Goal: Navigation & Orientation: Understand site structure

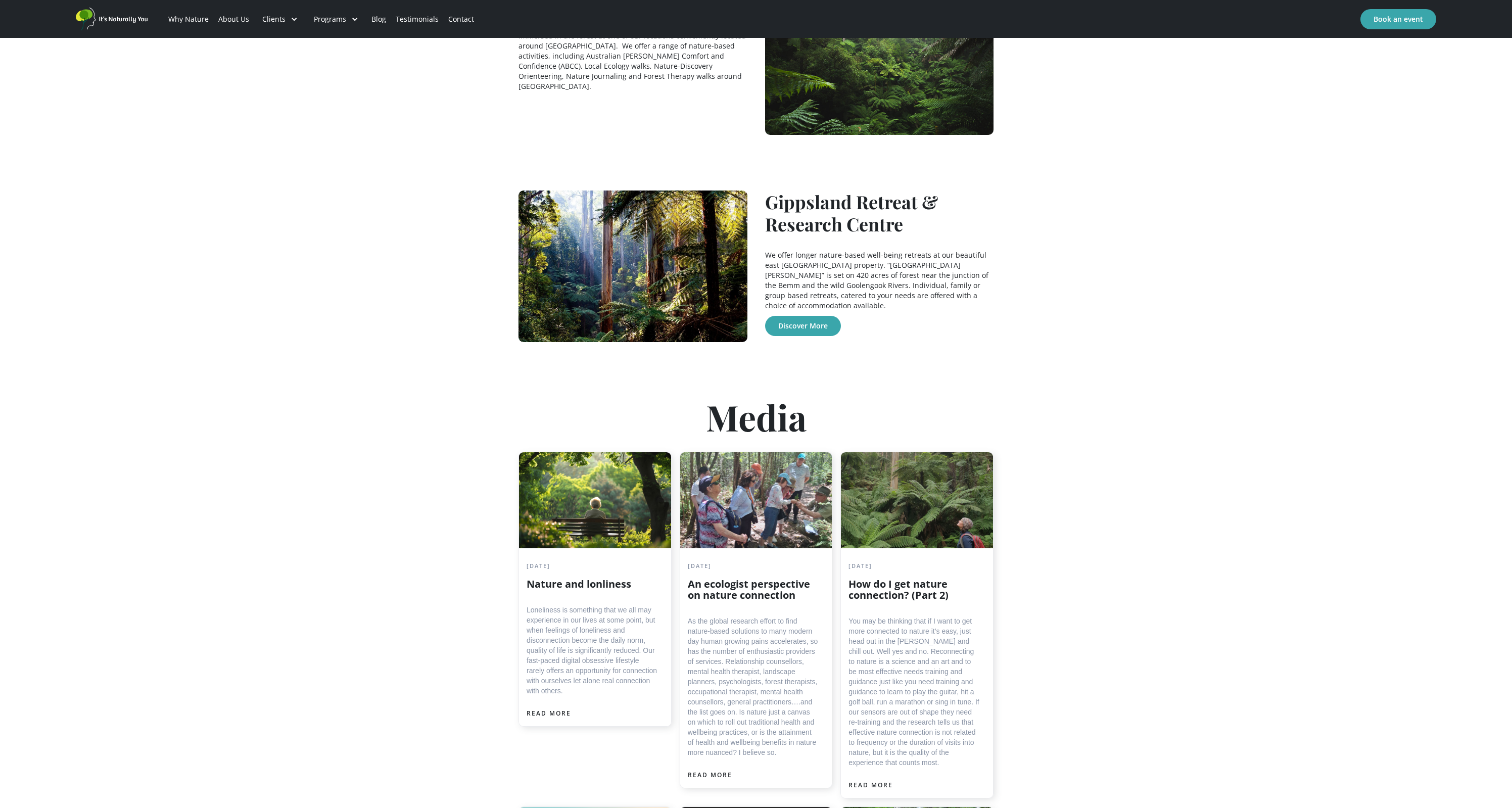
scroll to position [1257, 0]
click at [810, 316] on link "Discover More" at bounding box center [802, 326] width 76 height 20
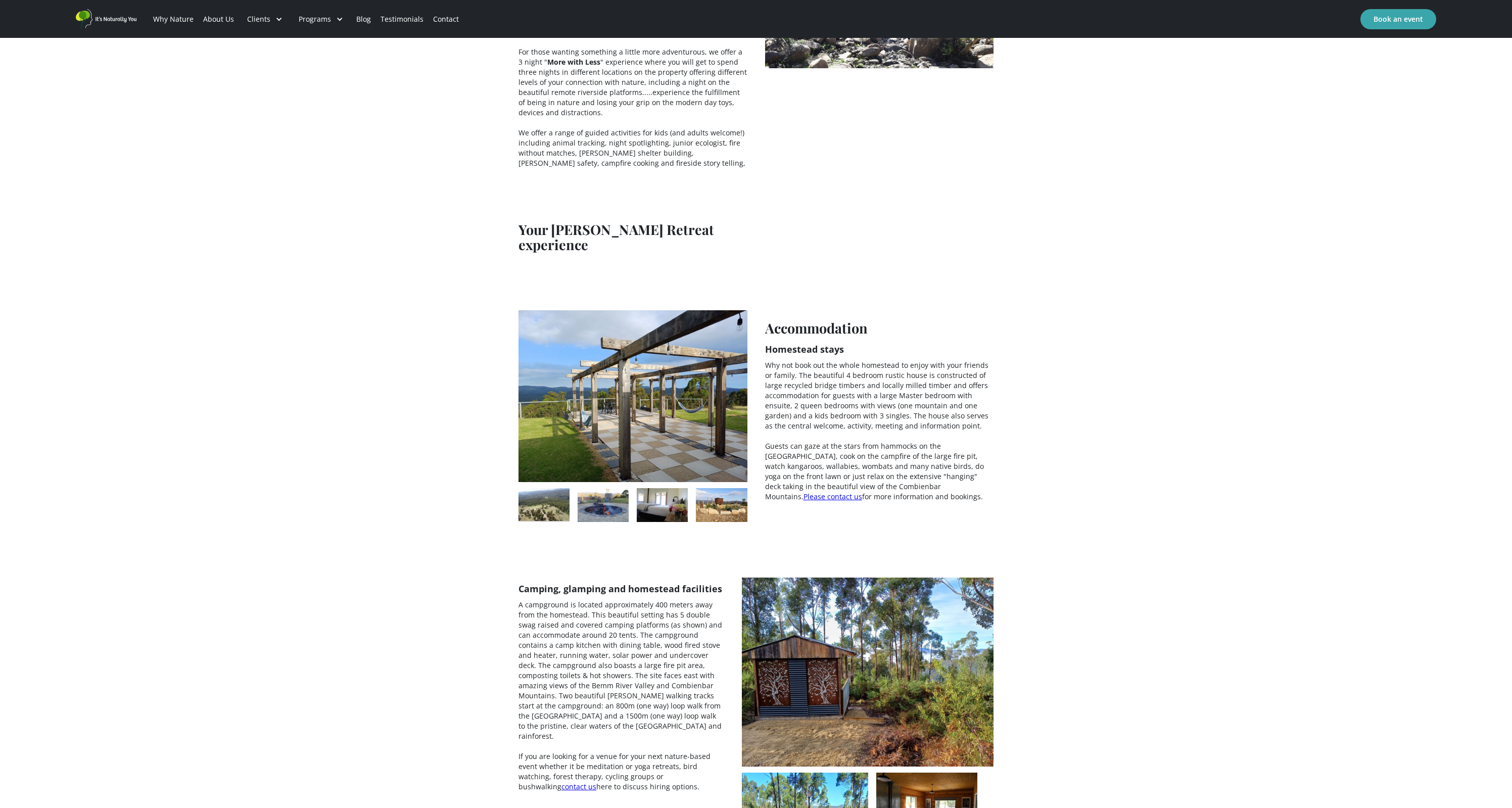
scroll to position [1642, 0]
click at [606, 487] on img "open lightbox" at bounding box center [603, 504] width 51 height 34
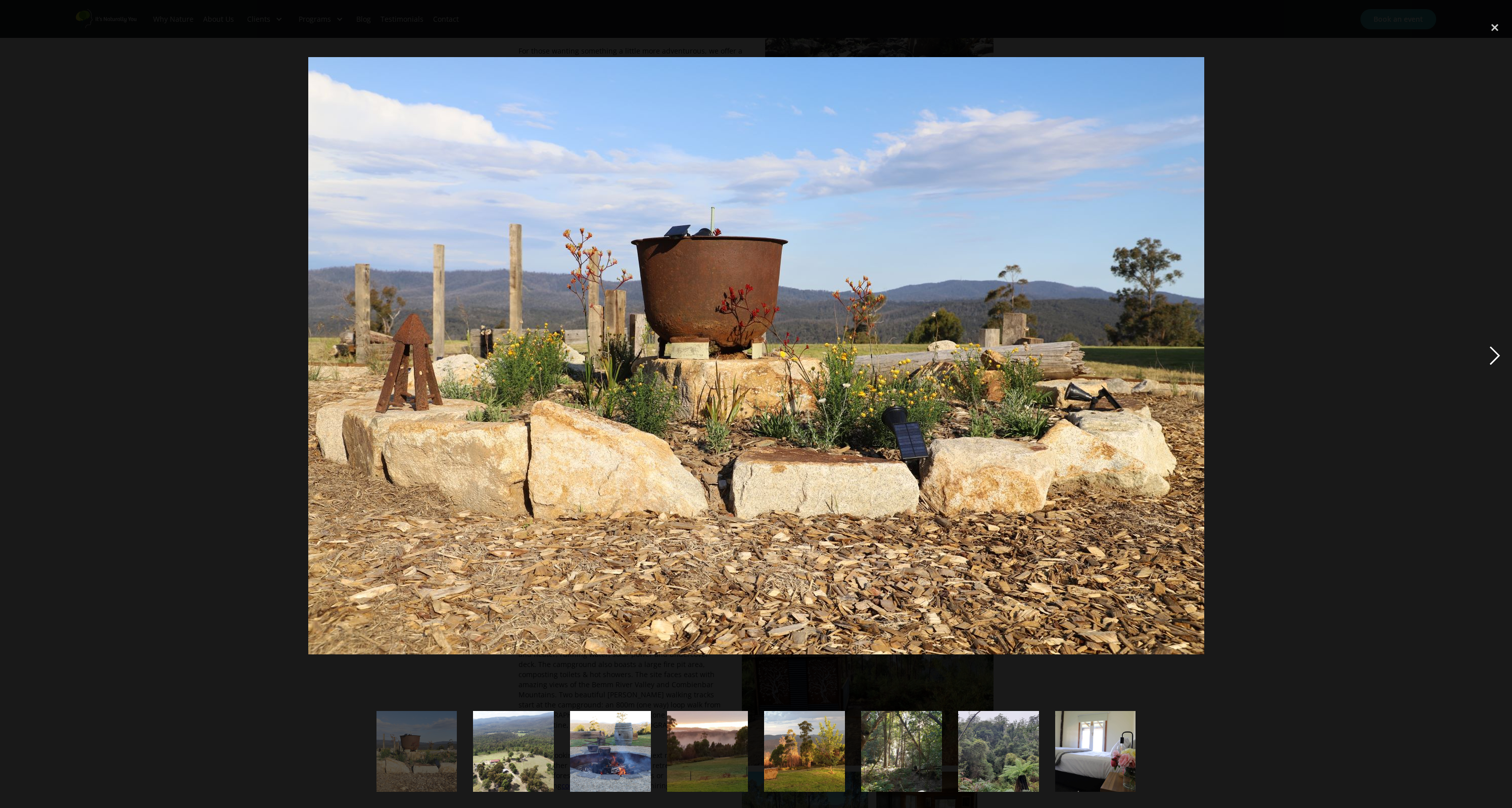
click at [1495, 350] on div "next image" at bounding box center [1494, 356] width 35 height 678
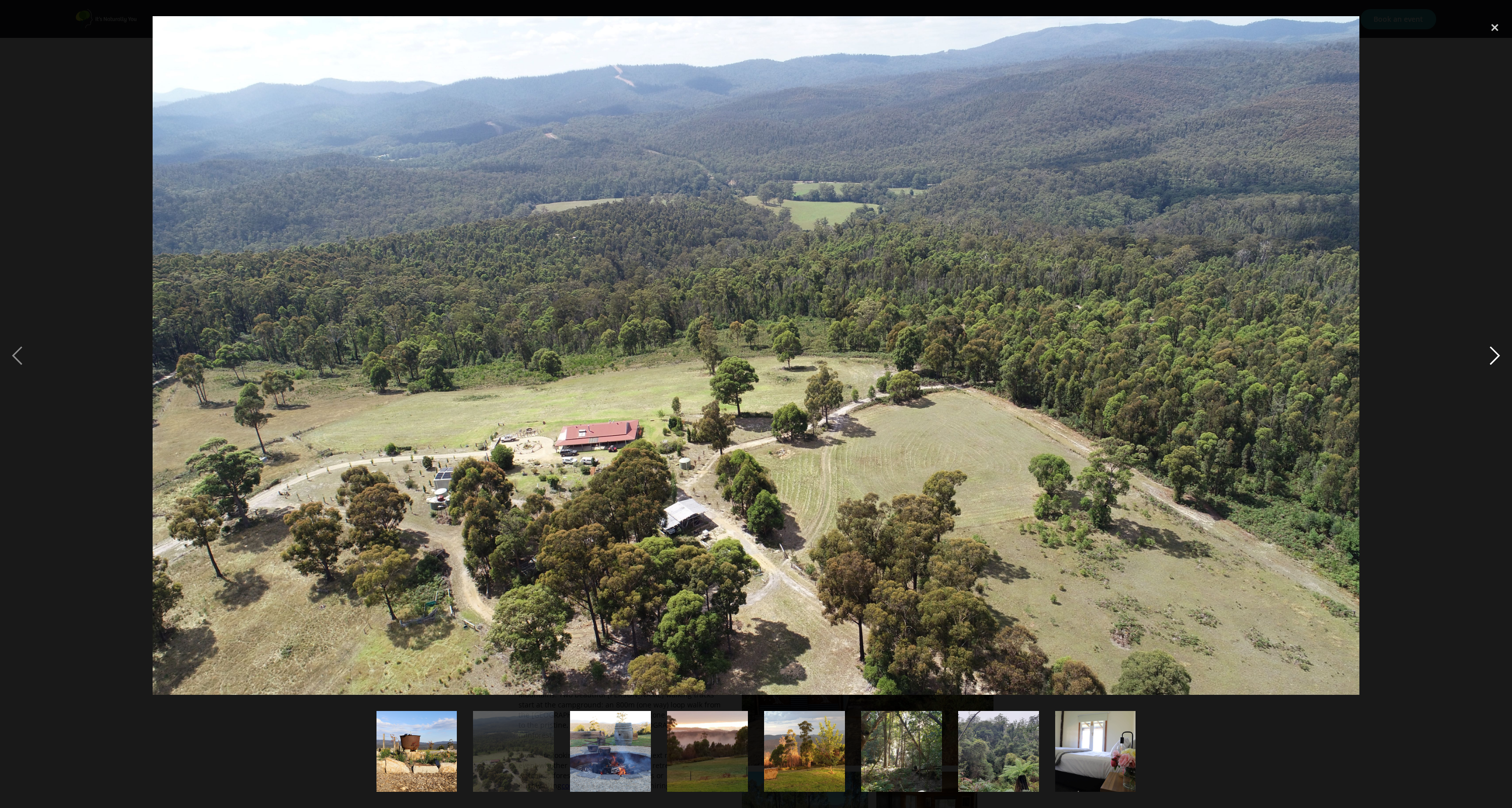
click at [1496, 355] on div "next image" at bounding box center [1494, 356] width 35 height 678
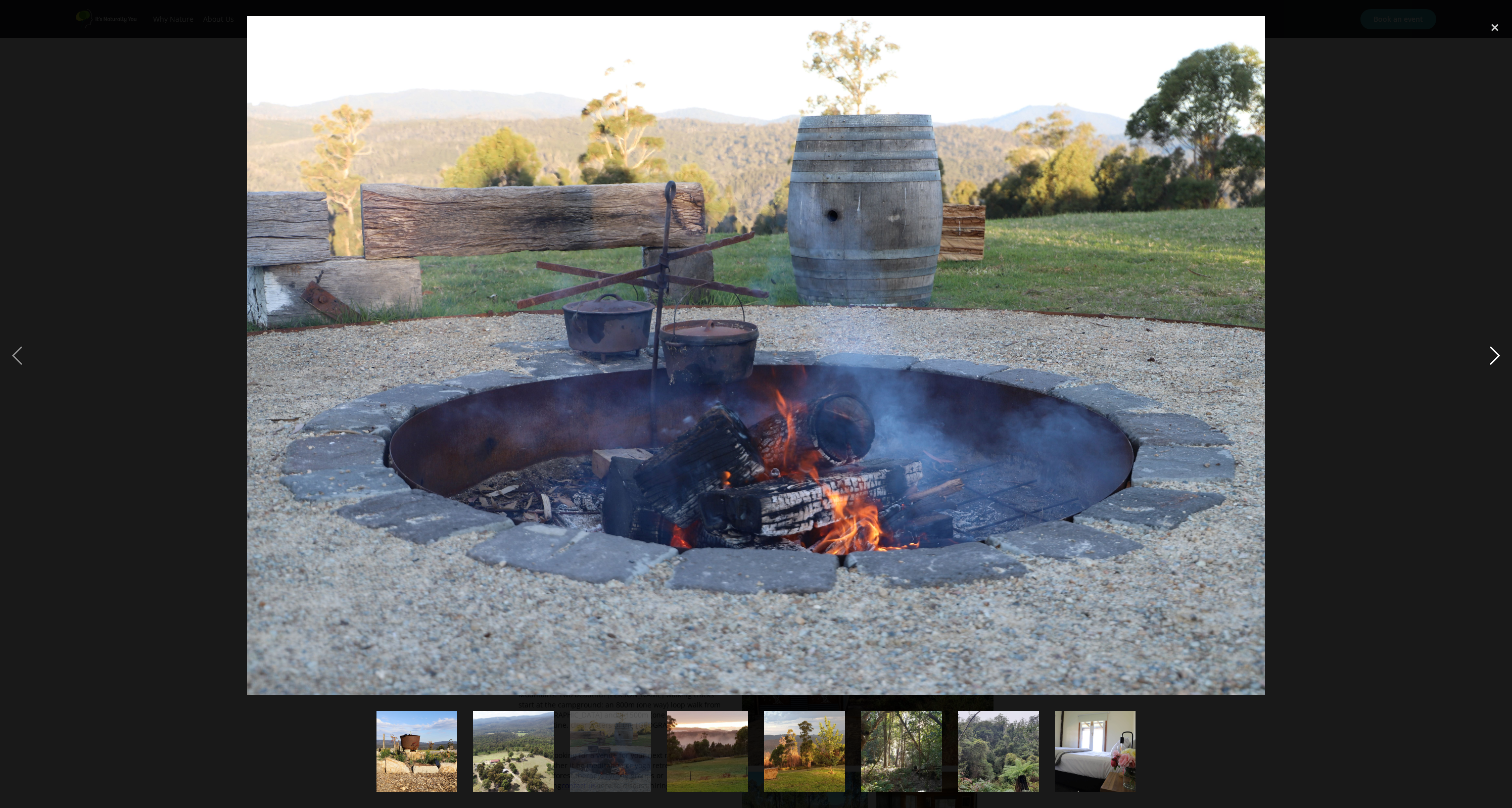
click at [1496, 355] on div "next image" at bounding box center [1494, 356] width 35 height 678
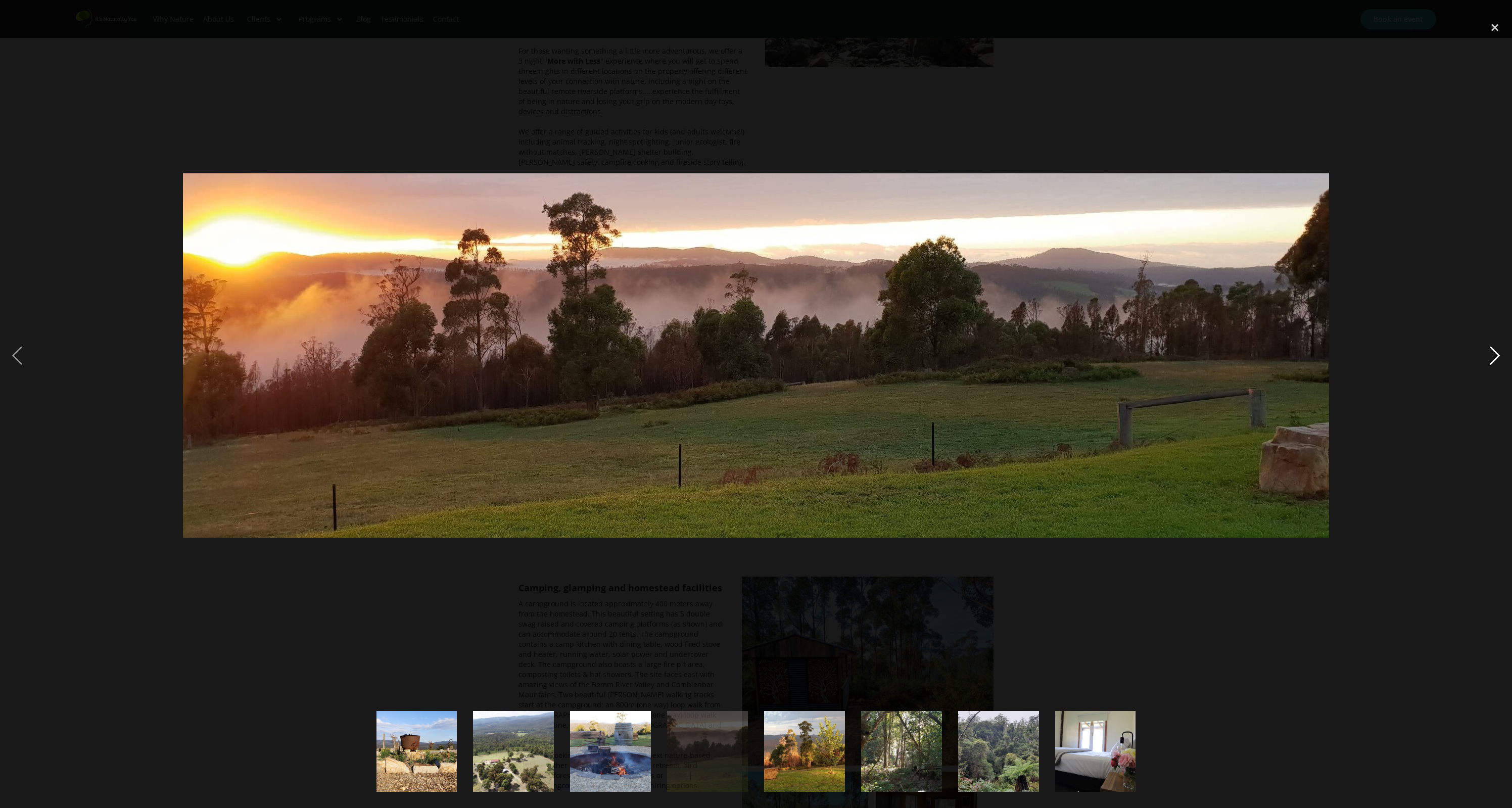
click at [1496, 355] on div "next image" at bounding box center [1494, 356] width 35 height 678
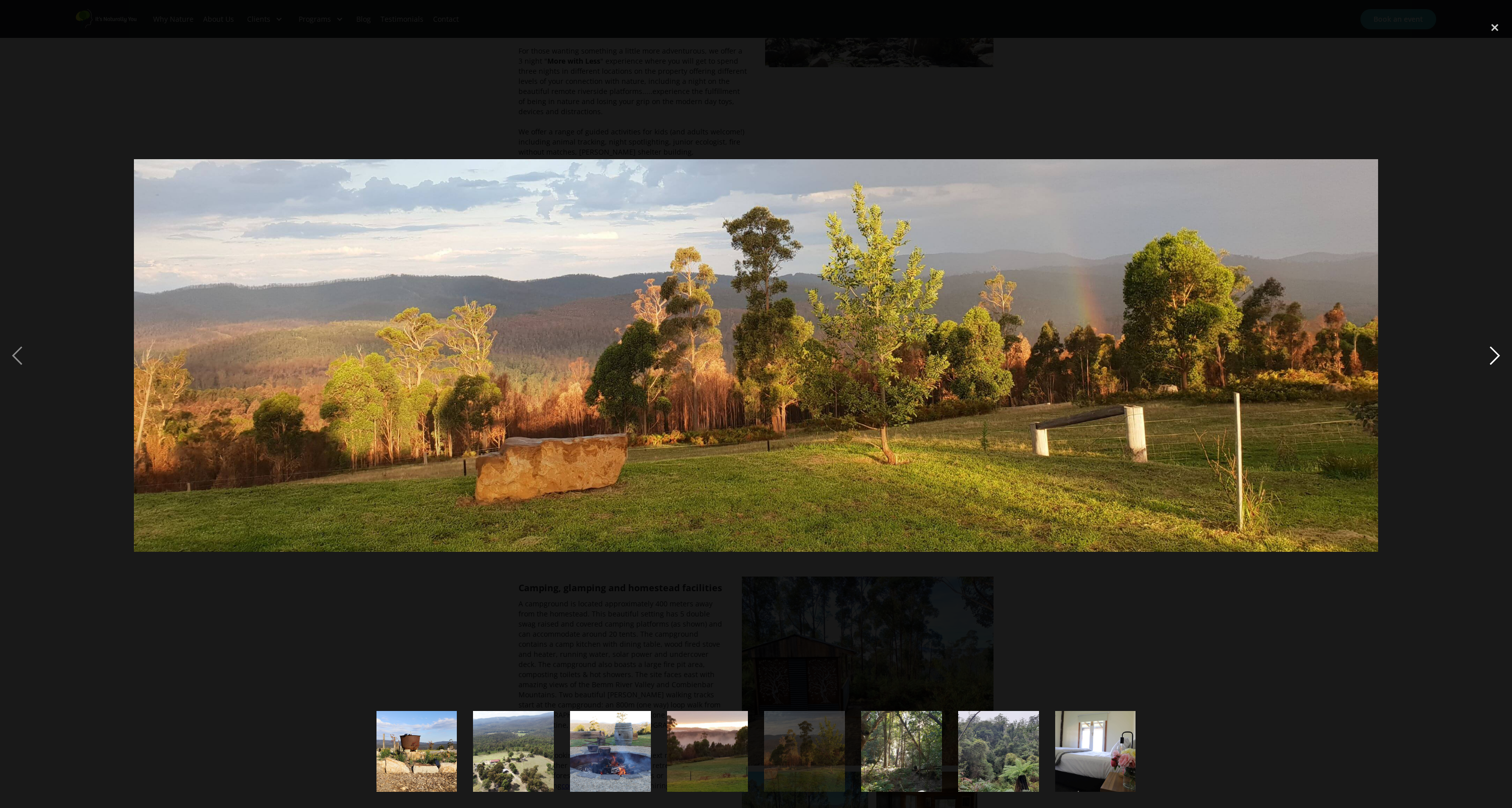
click at [1496, 355] on div "next image" at bounding box center [1494, 356] width 35 height 678
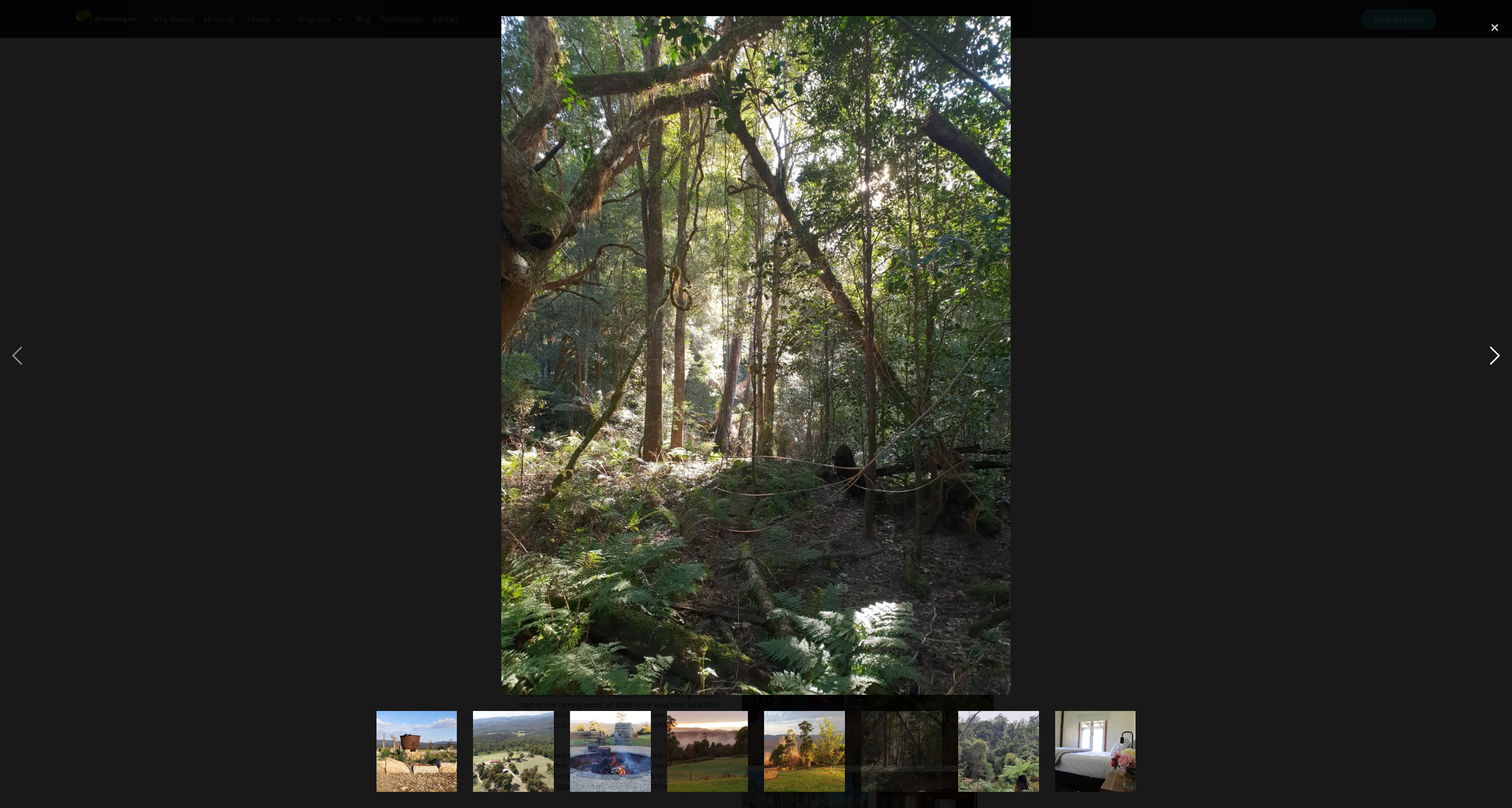
click at [1496, 355] on div "next image" at bounding box center [1494, 356] width 35 height 678
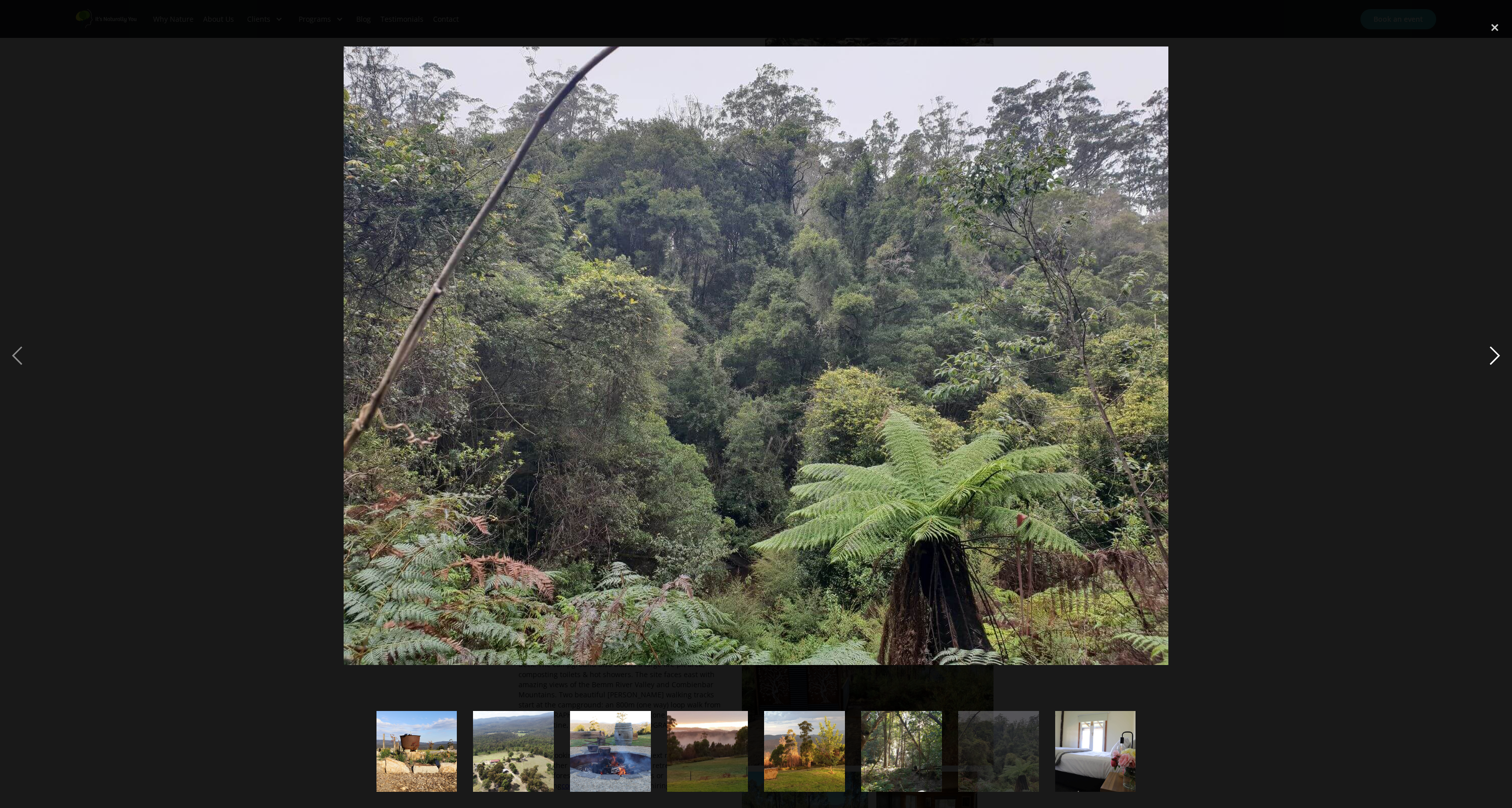
click at [1496, 355] on div "next image" at bounding box center [1494, 356] width 35 height 678
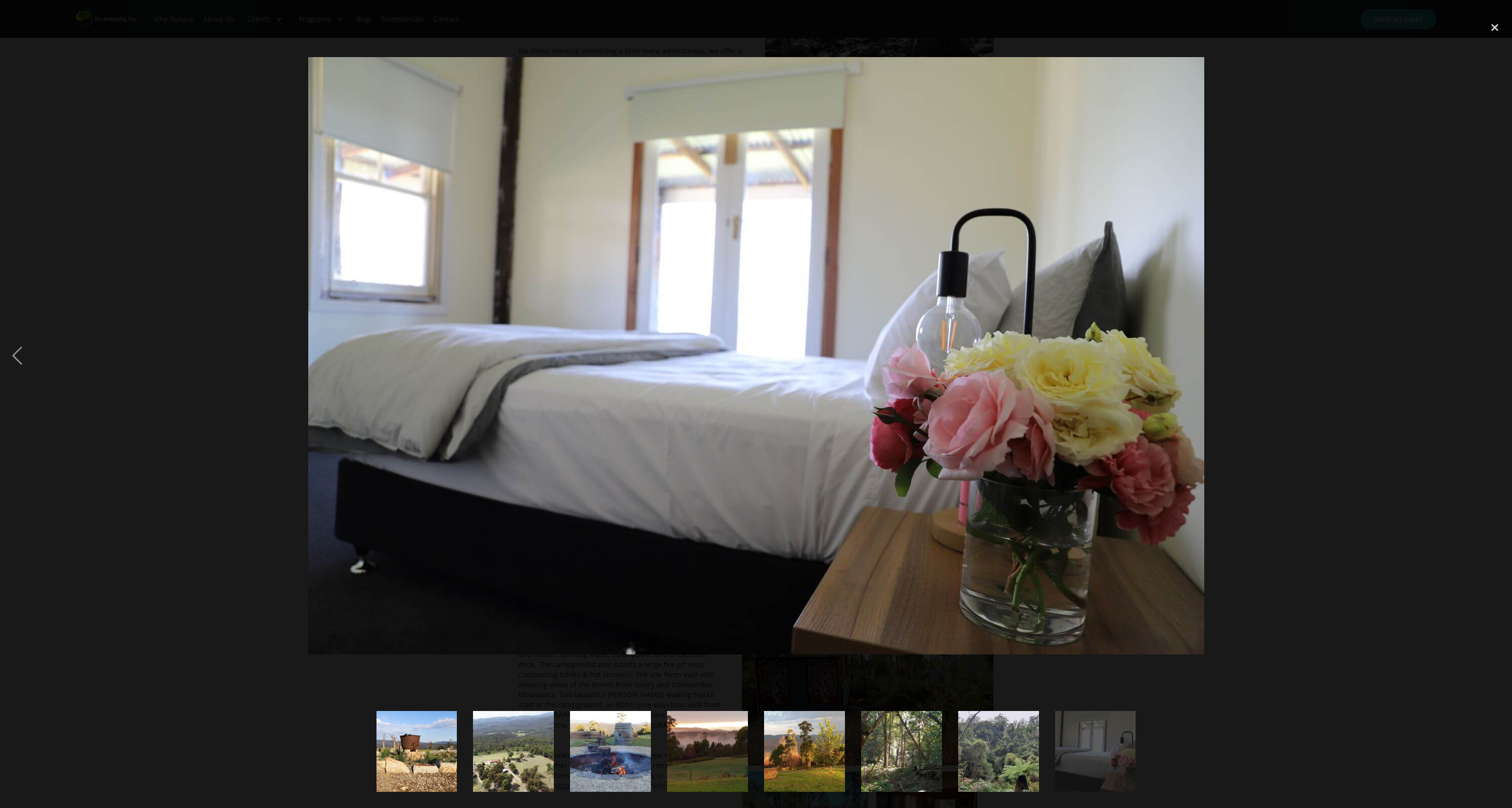
click at [1496, 355] on div "next image" at bounding box center [1494, 356] width 35 height 678
click at [1496, 25] on div "close lightbox" at bounding box center [1494, 28] width 35 height 22
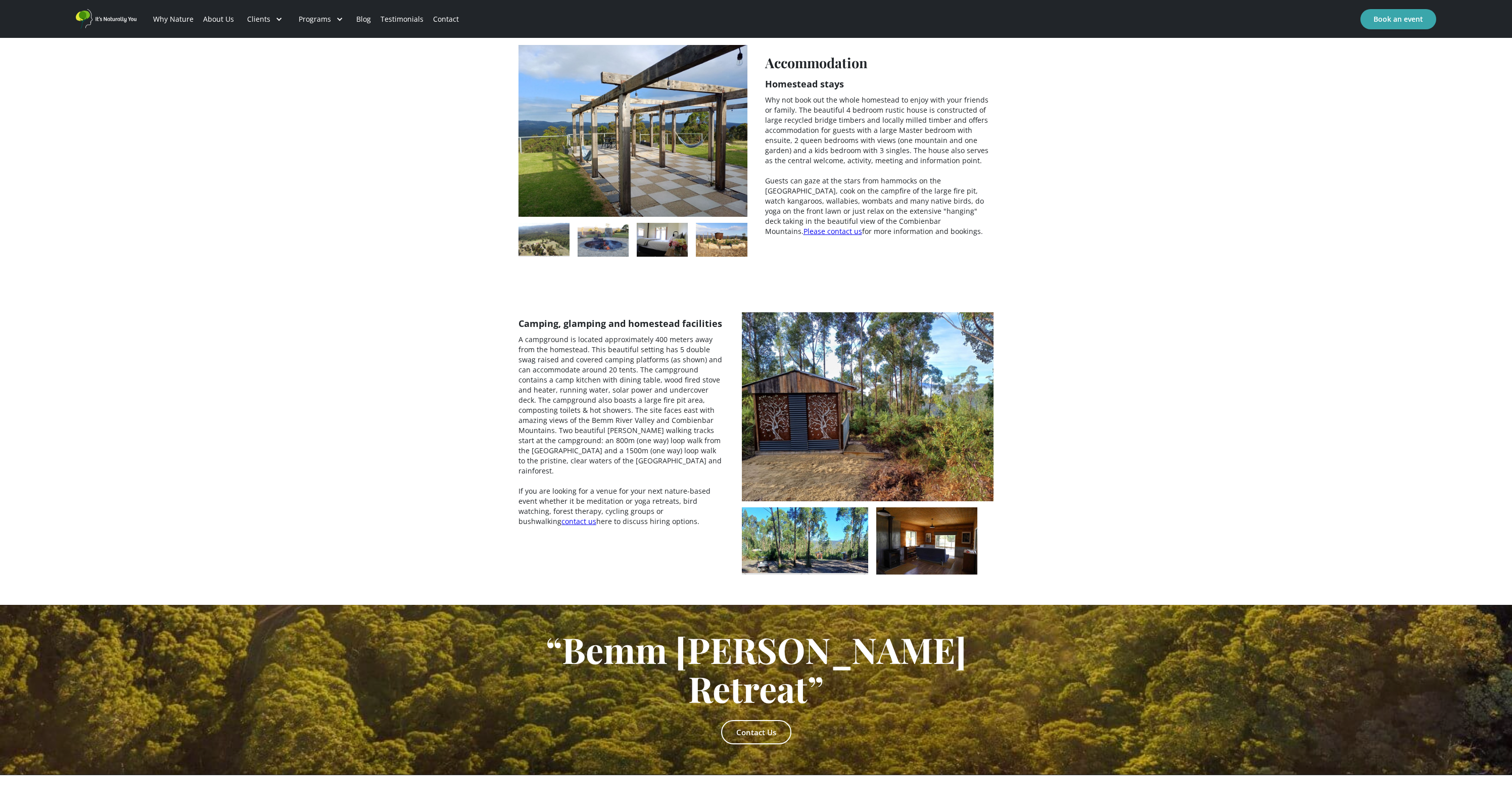
scroll to position [1902, 0]
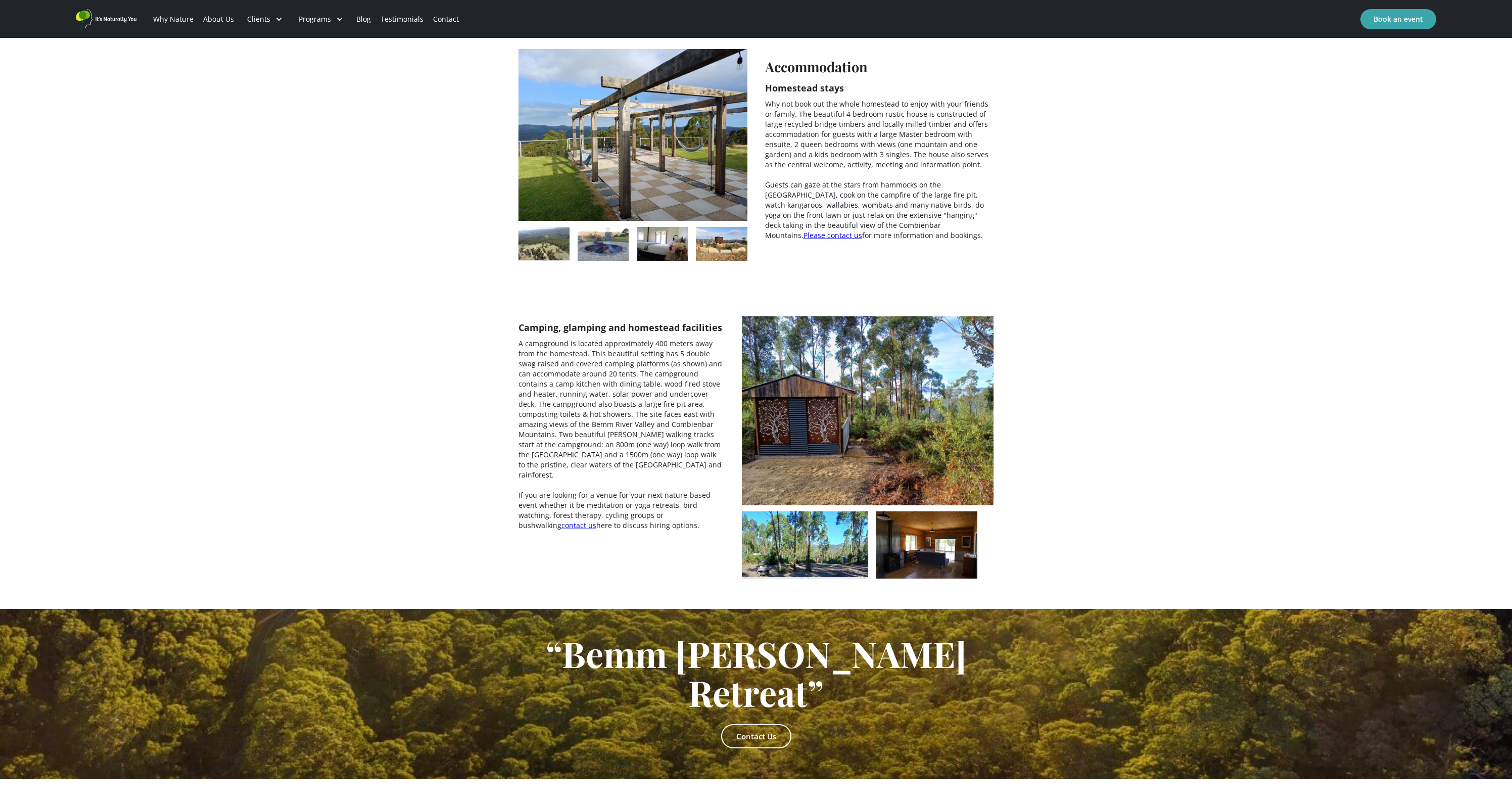
click at [822, 324] on img "open lightbox" at bounding box center [868, 411] width 252 height 189
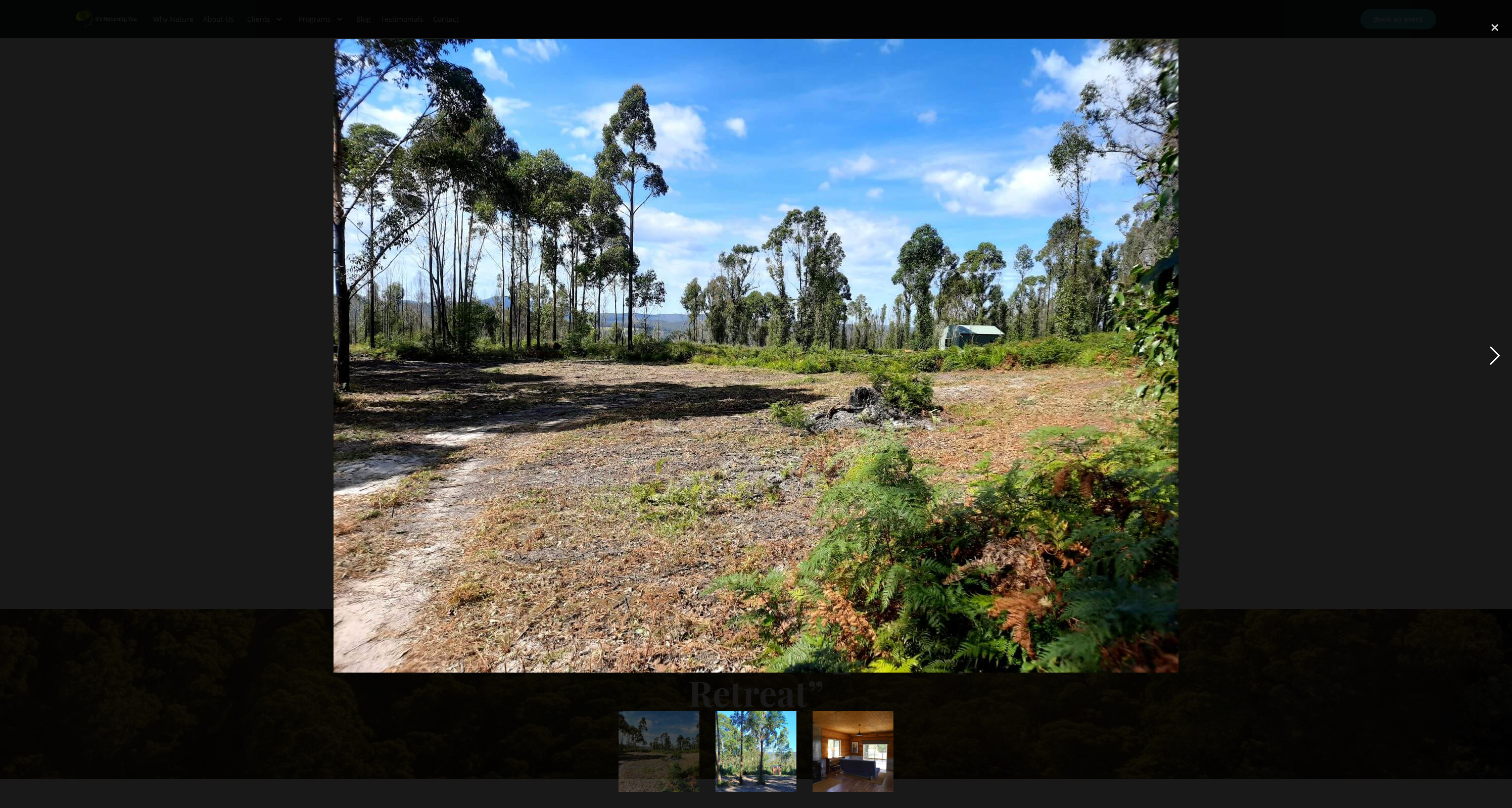
click at [1499, 358] on div "next image" at bounding box center [1494, 356] width 35 height 678
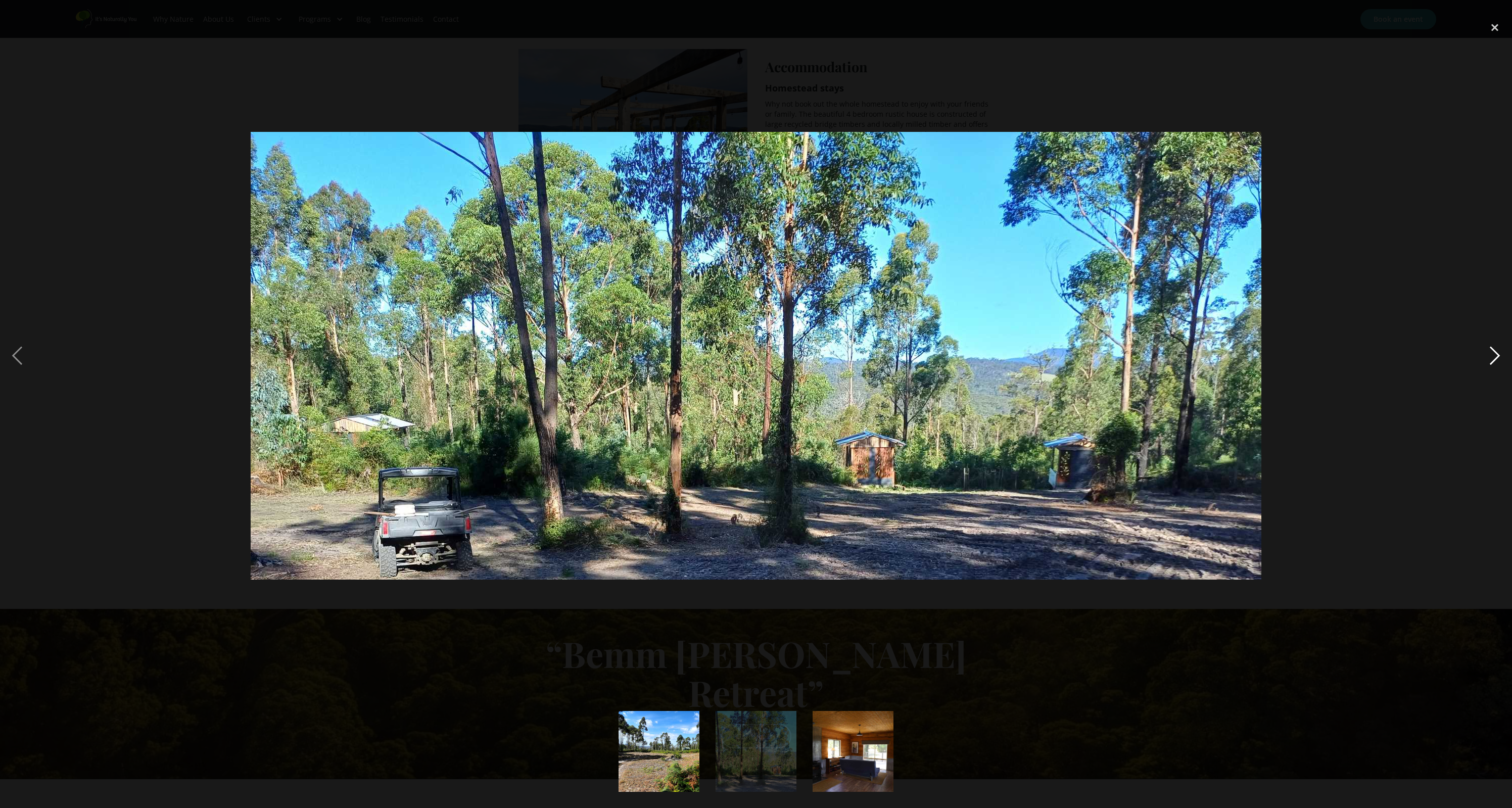
click at [1496, 359] on div "next image" at bounding box center [1494, 356] width 35 height 678
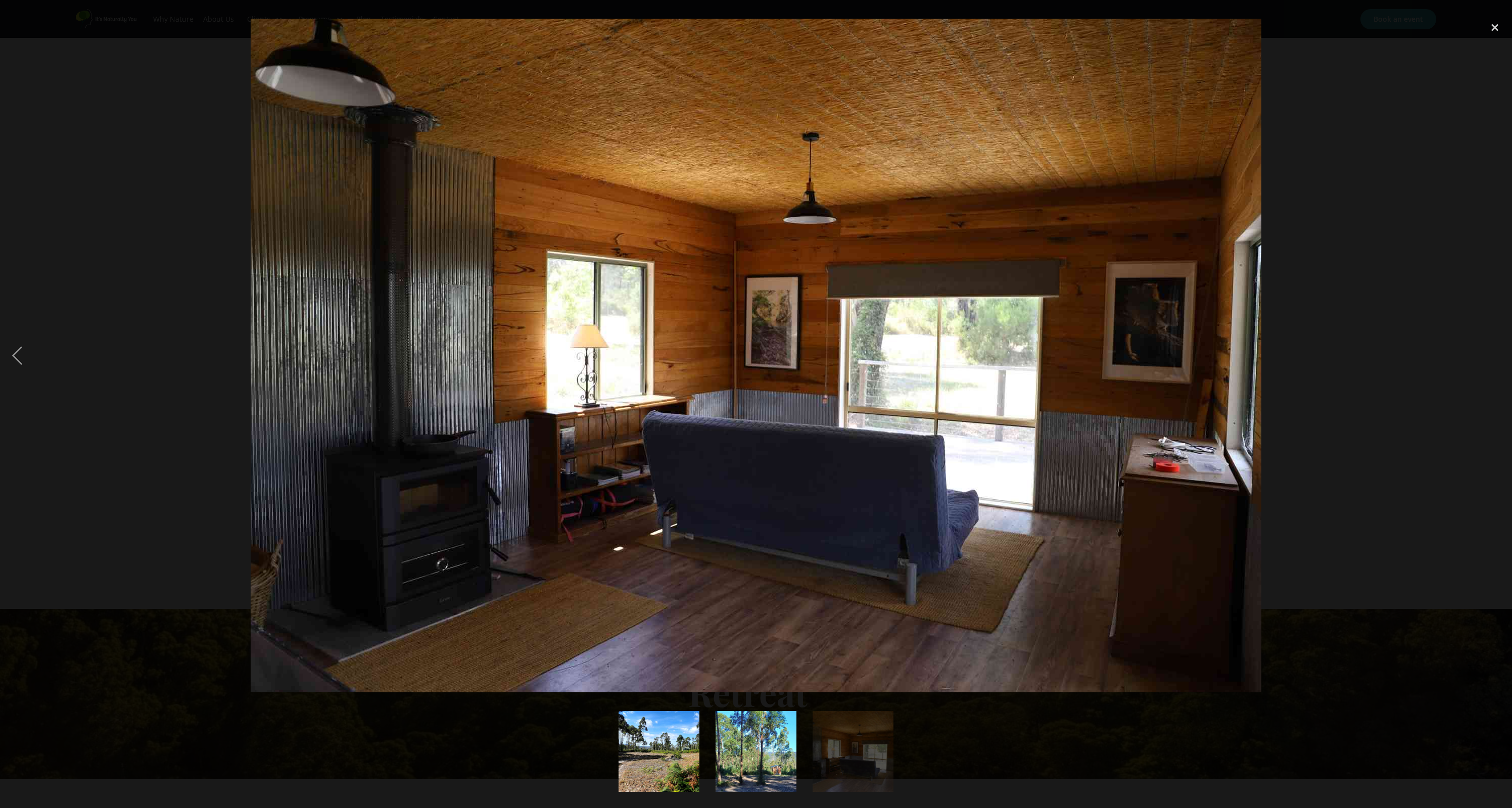
click at [1496, 359] on div "next image" at bounding box center [1494, 356] width 35 height 678
click at [1493, 26] on div "close lightbox" at bounding box center [1494, 28] width 35 height 22
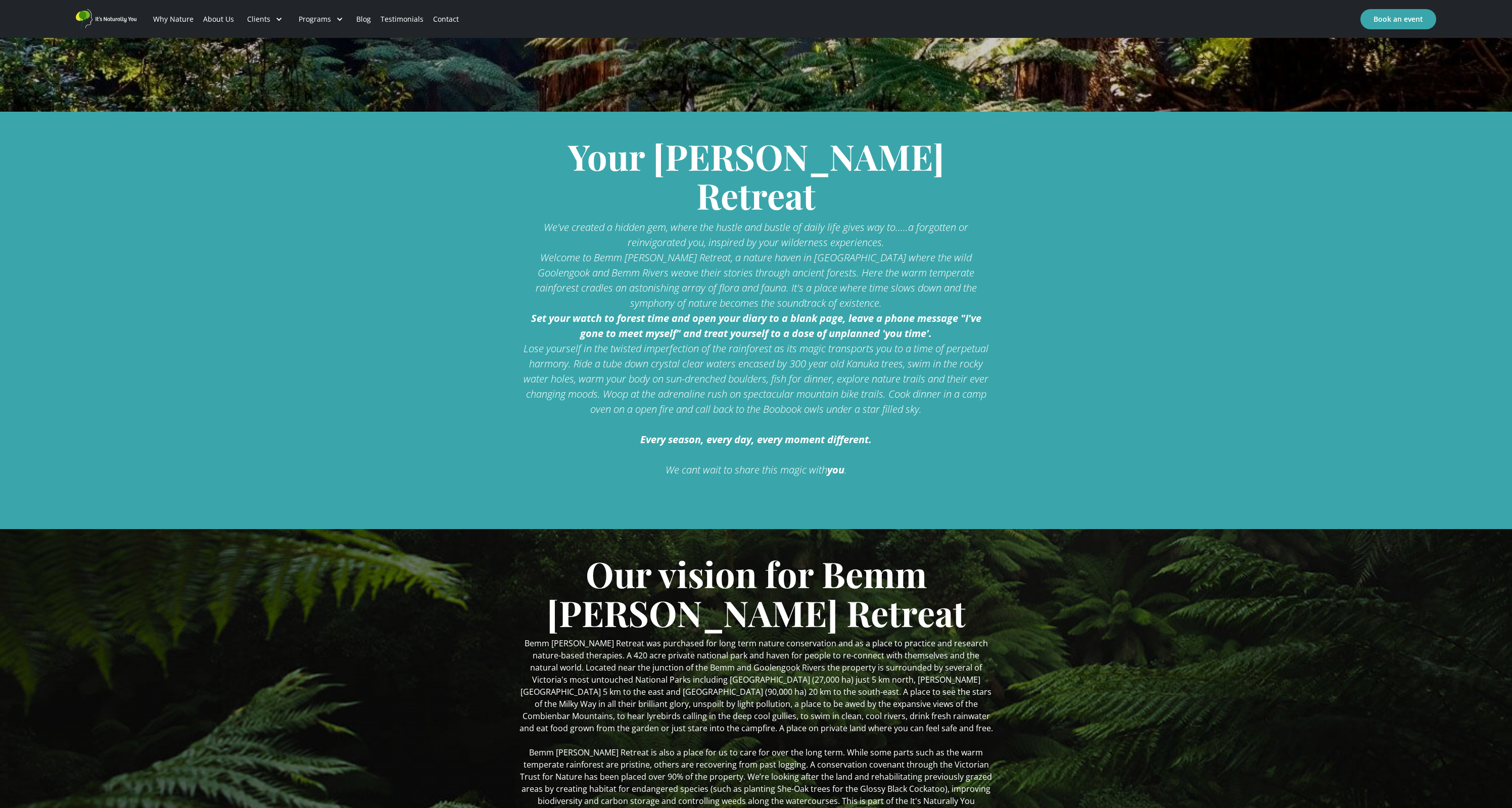
scroll to position [611, 0]
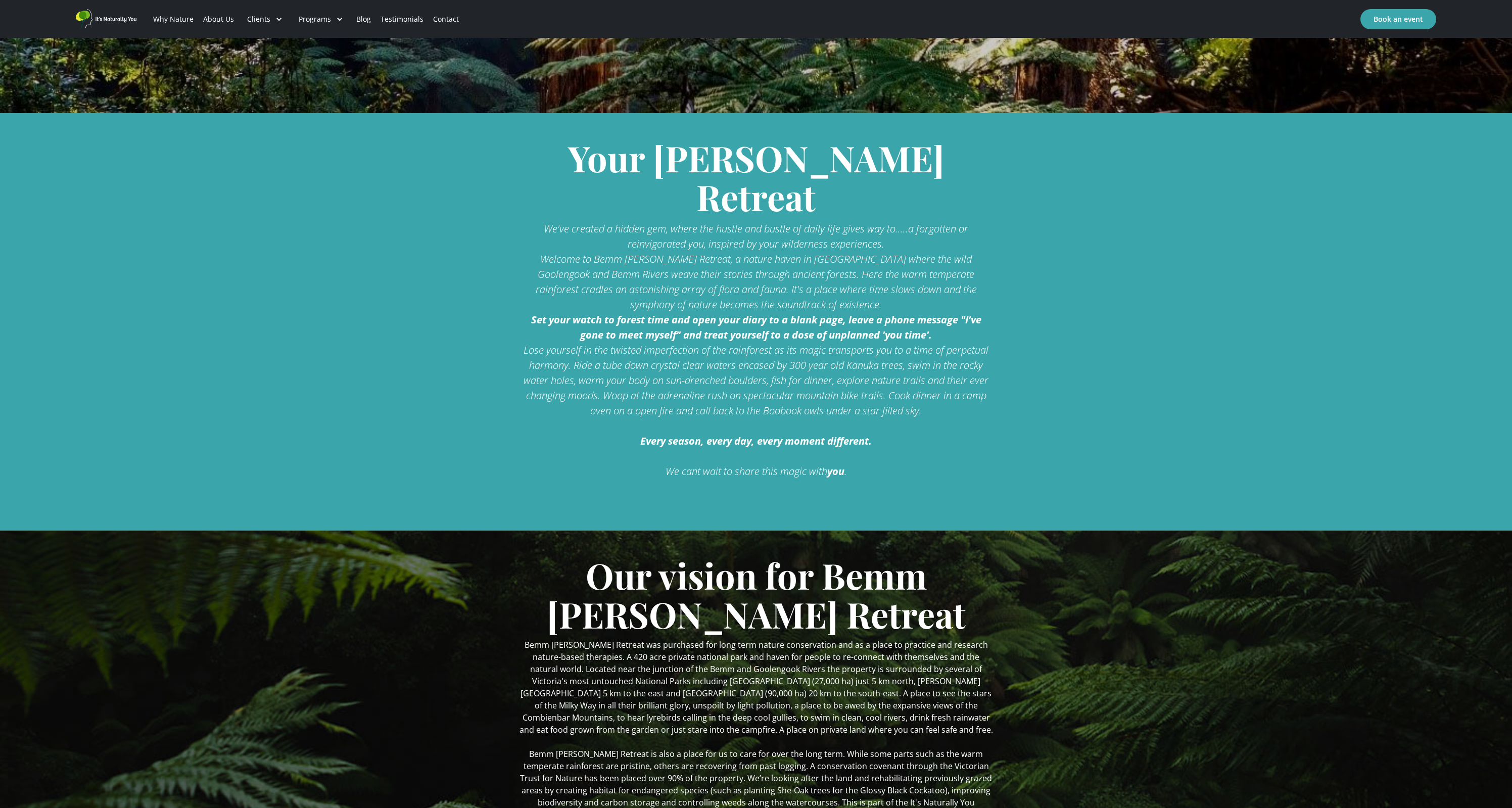
click at [224, 18] on link "About Us" at bounding box center [218, 19] width 41 height 35
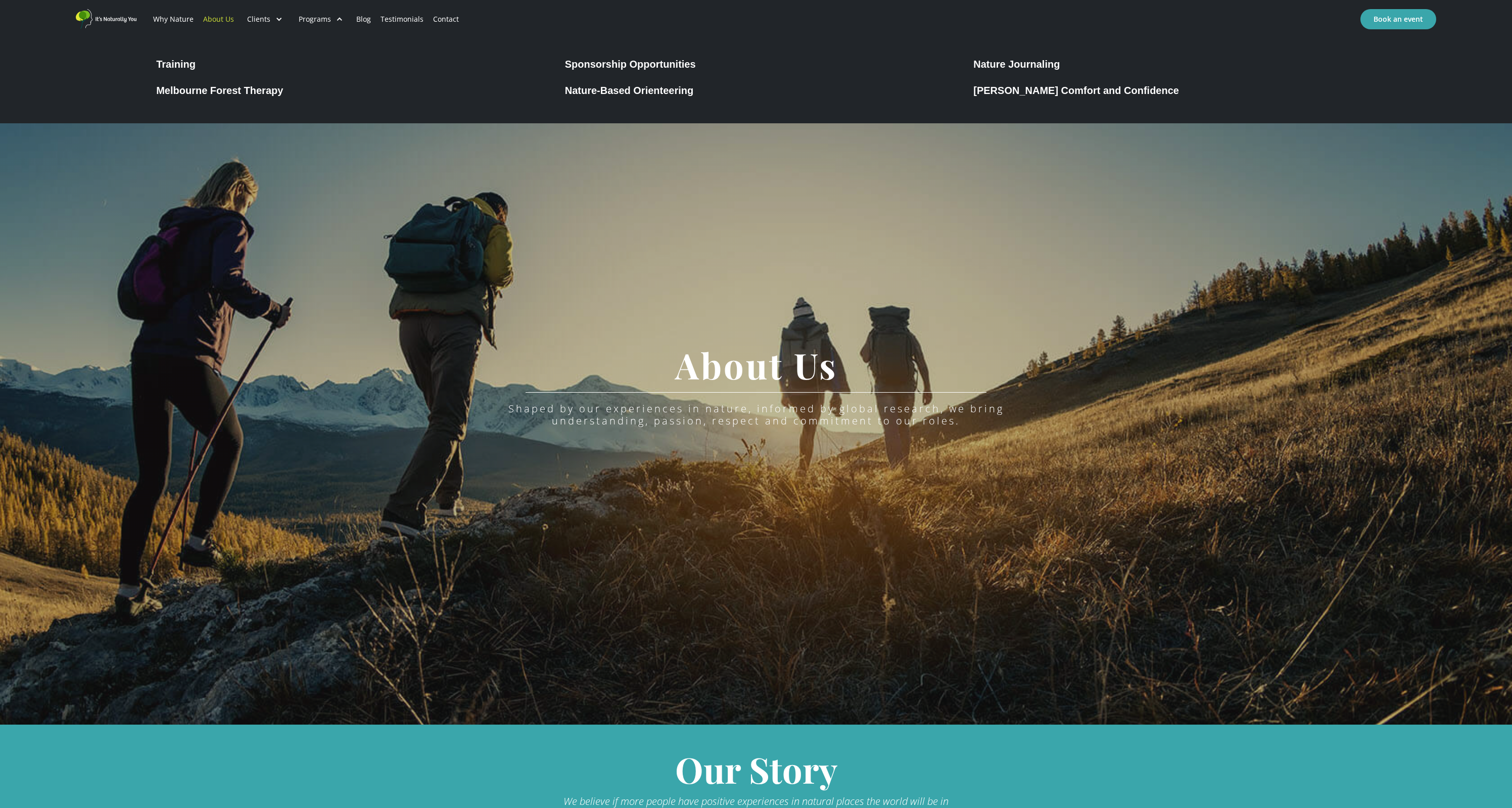
click at [580, 65] on div "Sponsorship Opportunities" at bounding box center [630, 64] width 131 height 12
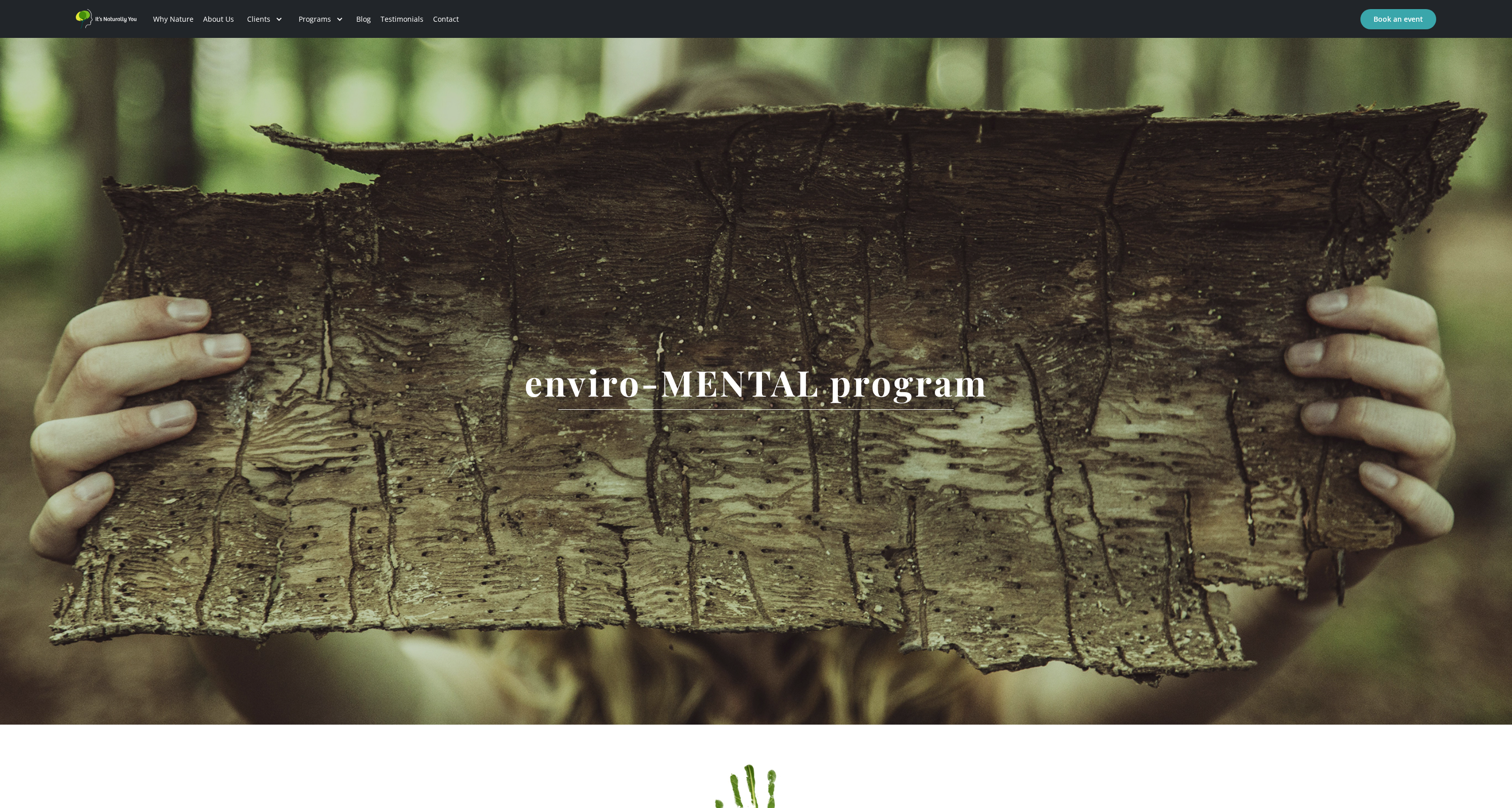
click at [390, 20] on link "Testimonials" at bounding box center [402, 19] width 53 height 35
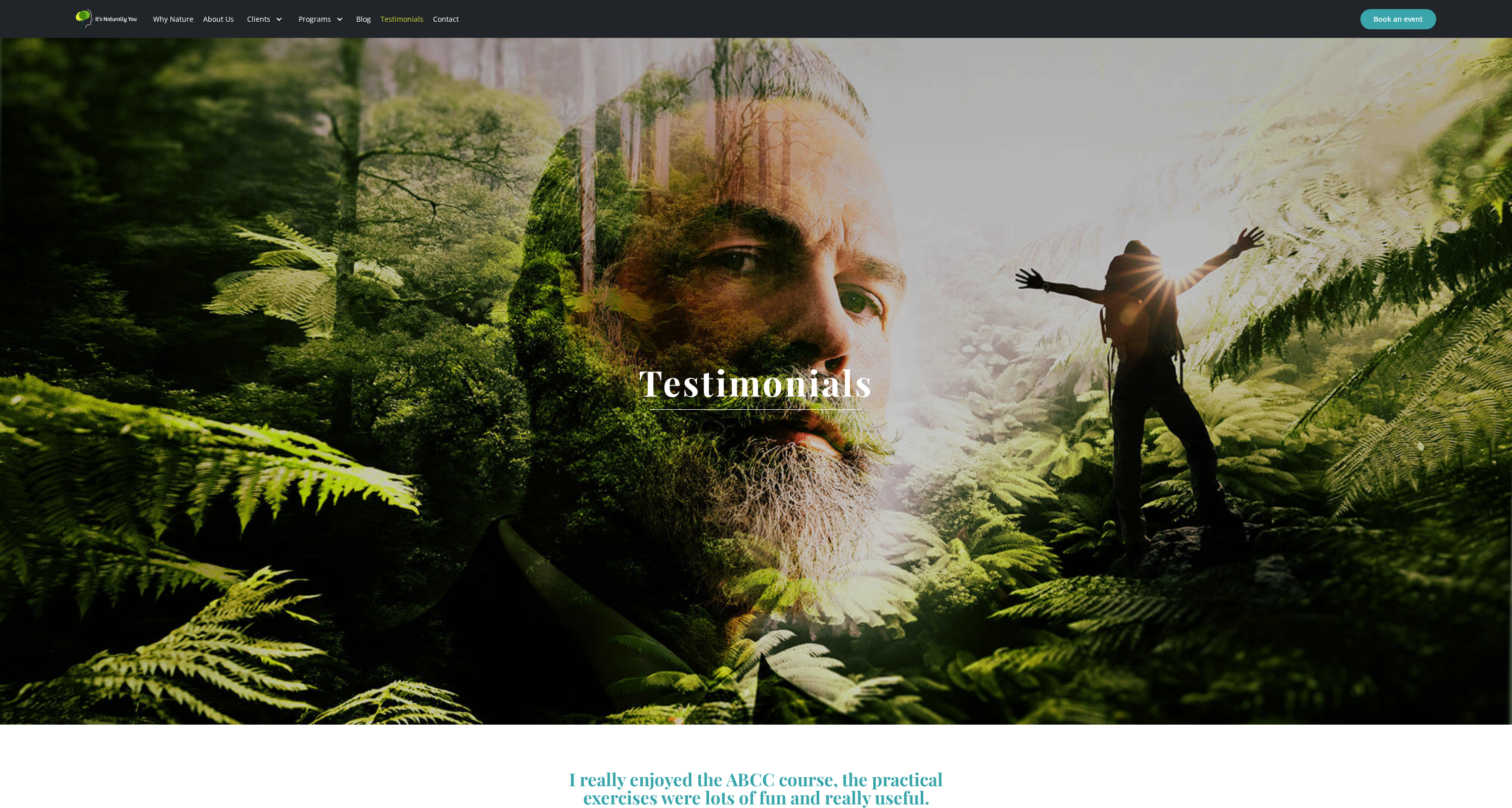
click at [355, 19] on link "Blog" at bounding box center [363, 19] width 24 height 35
